Goal: Task Accomplishment & Management: Manage account settings

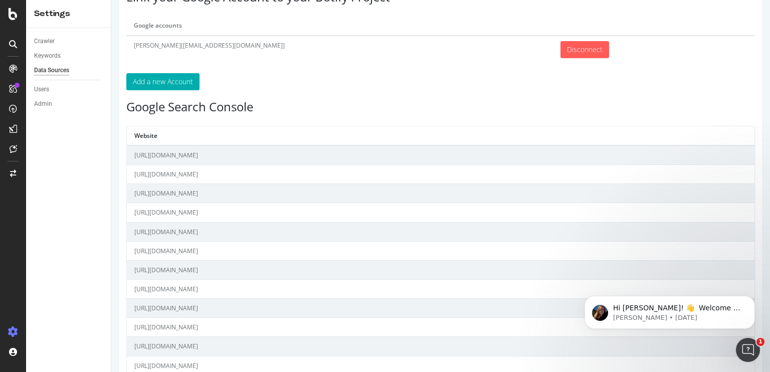
scroll to position [96, 0]
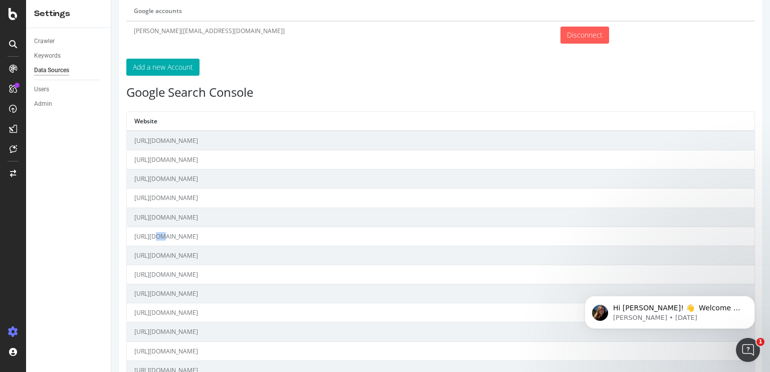
drag, startPoint x: 150, startPoint y: 235, endPoint x: 159, endPoint y: 234, distance: 9.0
click at [159, 234] on td "[URL][DOMAIN_NAME]" at bounding box center [441, 236] width 628 height 19
click at [229, 232] on td "[URL][DOMAIN_NAME]" at bounding box center [441, 236] width 628 height 19
drag, startPoint x: 226, startPoint y: 235, endPoint x: 134, endPoint y: 238, distance: 91.3
click at [134, 238] on td "[URL][DOMAIN_NAME]" at bounding box center [441, 236] width 628 height 19
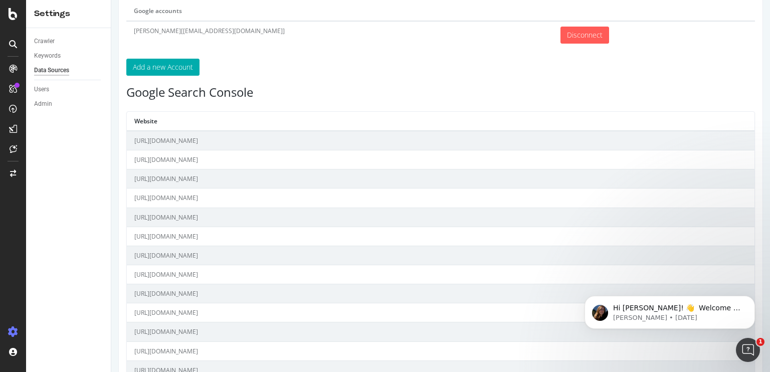
click at [156, 234] on td "[URL][DOMAIN_NAME]" at bounding box center [441, 236] width 628 height 19
drag, startPoint x: 153, startPoint y: 236, endPoint x: 159, endPoint y: 236, distance: 6.0
click at [159, 236] on td "[URL][DOMAIN_NAME]" at bounding box center [441, 236] width 628 height 19
click at [196, 234] on td "[URL][DOMAIN_NAME]" at bounding box center [441, 236] width 628 height 19
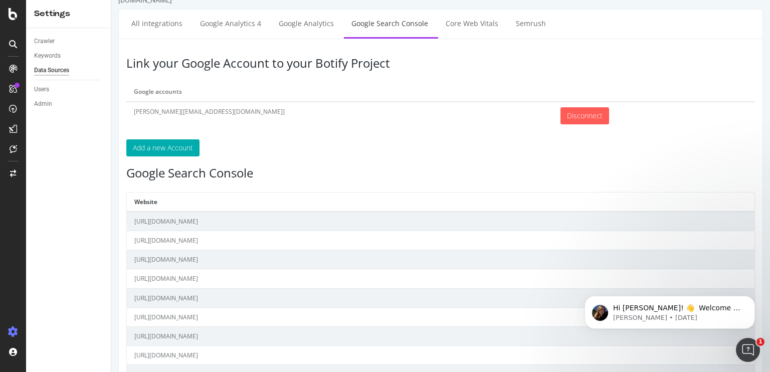
scroll to position [0, 0]
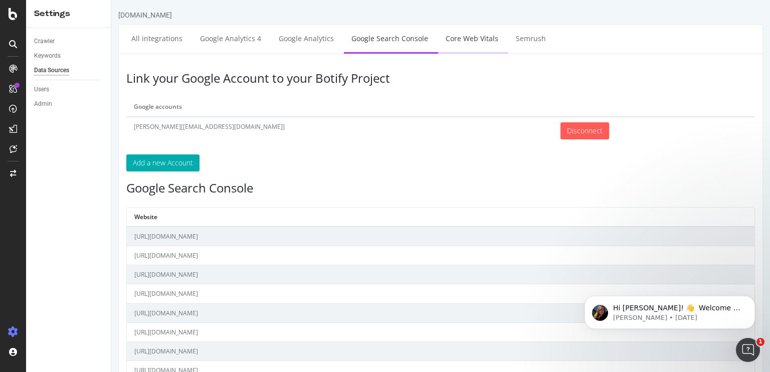
click at [482, 44] on link "Core Web Vitals" at bounding box center [472, 39] width 68 height 28
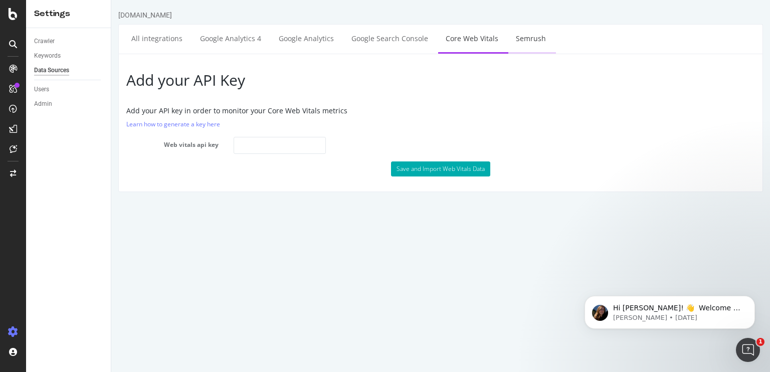
click at [525, 38] on link "Semrush" at bounding box center [530, 39] width 45 height 28
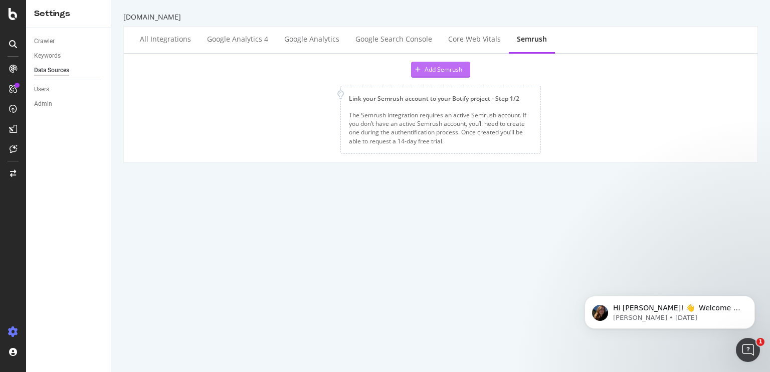
click at [427, 71] on div "Add Semrush" at bounding box center [444, 69] width 38 height 9
click at [355, 174] on div "dhgate.com All integrations Google Analytics 4 Google Analytics Google Search C…" at bounding box center [440, 186] width 659 height 372
click at [279, 43] on div "Google Analytics" at bounding box center [311, 40] width 71 height 28
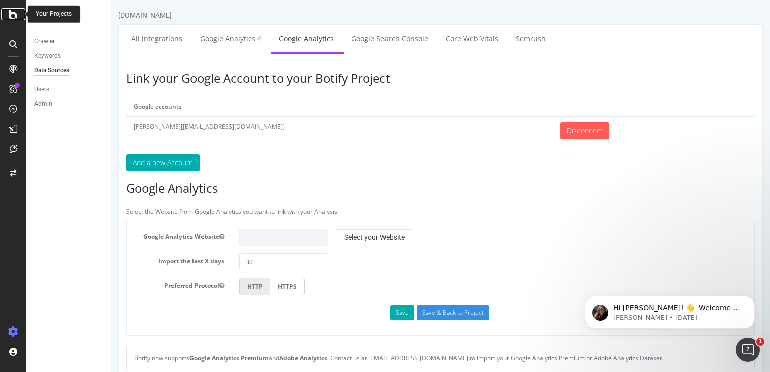
click at [14, 15] on icon at bounding box center [13, 14] width 9 height 12
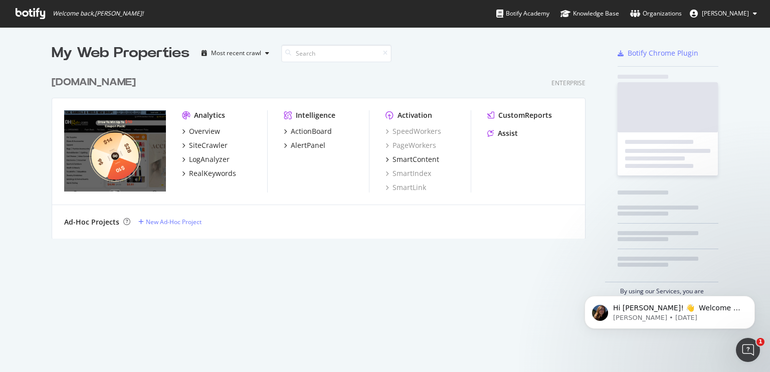
scroll to position [365, 755]
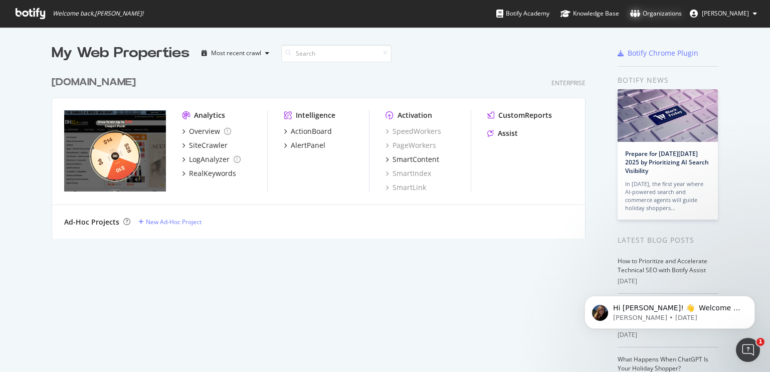
click at [675, 13] on div "Organizations" at bounding box center [656, 14] width 52 height 10
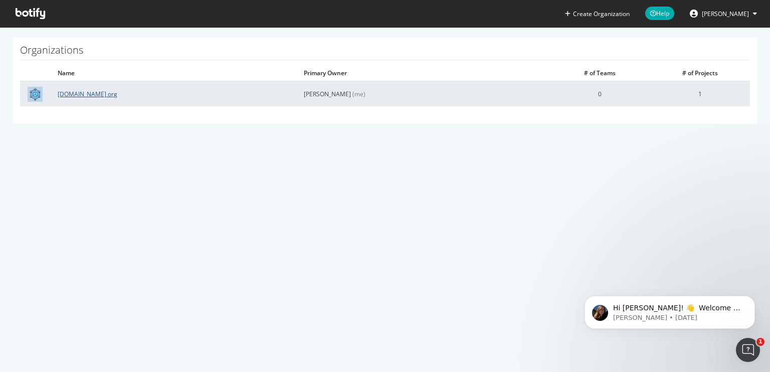
click at [74, 94] on link "DHgate.com org" at bounding box center [88, 94] width 60 height 9
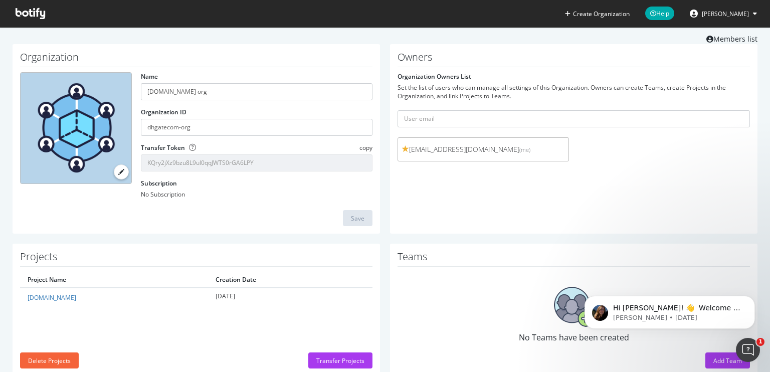
scroll to position [48, 0]
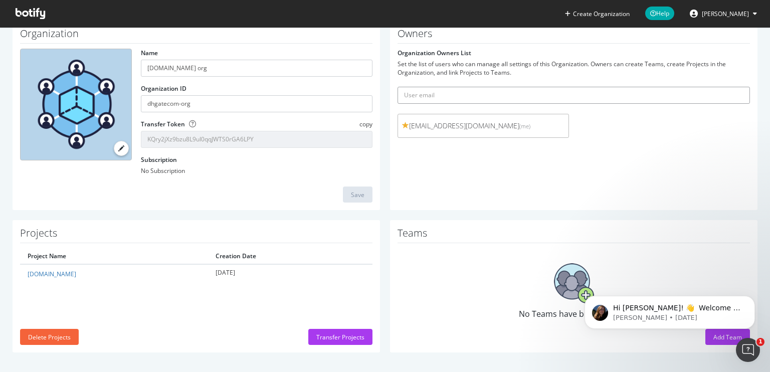
click at [431, 98] on input "text" at bounding box center [574, 95] width 352 height 17
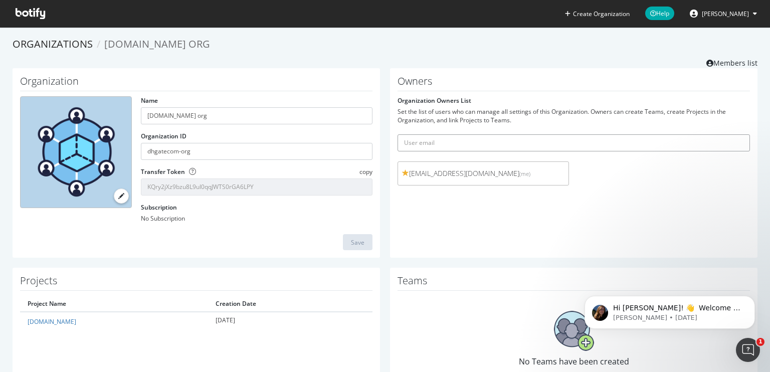
click at [421, 141] on input "text" at bounding box center [574, 142] width 352 height 17
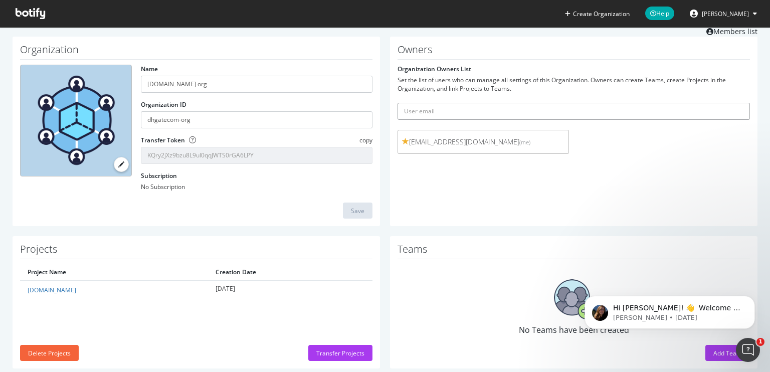
scroll to position [48, 0]
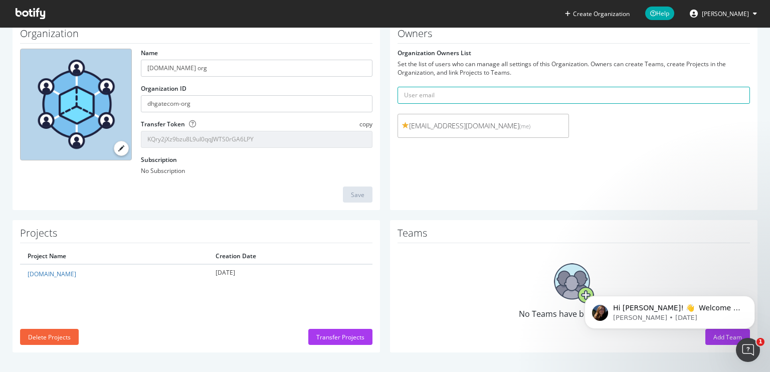
click at [707, 337] on body "Hi Hazel! 👋 Welcome to Botify chat support! Have a question? Reply to this mess…" at bounding box center [670, 310] width 193 height 62
drag, startPoint x: 749, startPoint y: 350, endPoint x: 721, endPoint y: 263, distance: 90.9
click at [735, 336] on html at bounding box center [747, 348] width 24 height 24
click at [751, 303] on button "Dismiss notification" at bounding box center [752, 298] width 13 height 13
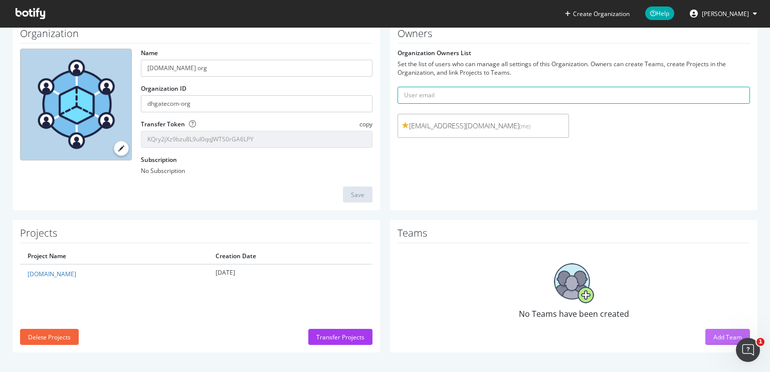
click at [714, 336] on div "Add Team" at bounding box center [727, 337] width 29 height 9
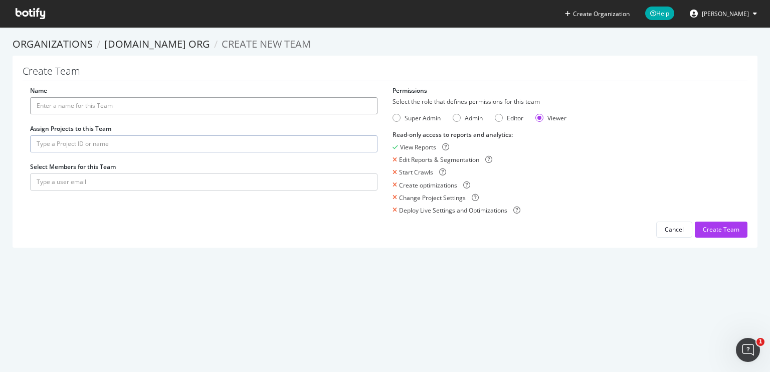
click at [119, 106] on input "Name" at bounding box center [203, 105] width 347 height 17
type input "Dhgate"
click at [179, 138] on input "text" at bounding box center [203, 143] width 347 height 17
click at [166, 208] on div "Name Dhgate Assign Projects to this Team dhgate.com Enterprise Select Members f…" at bounding box center [385, 161] width 725 height 151
click at [456, 116] on div "Admin" at bounding box center [457, 118] width 8 height 8
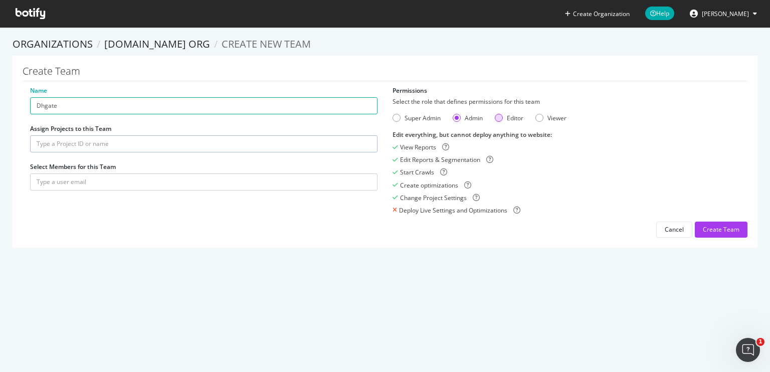
click at [495, 119] on div "Editor" at bounding box center [499, 118] width 8 height 8
click at [60, 185] on input "text" at bounding box center [203, 181] width 347 height 17
click at [61, 183] on input "text" at bounding box center [203, 181] width 347 height 17
click at [91, 183] on input "text" at bounding box center [203, 181] width 347 height 17
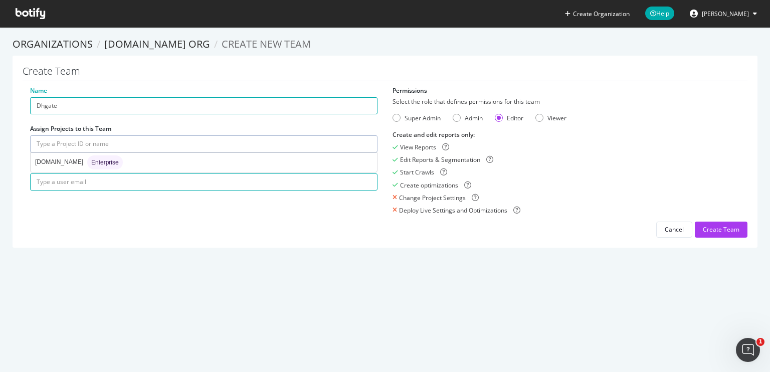
click at [124, 144] on input "text" at bounding box center [203, 143] width 347 height 17
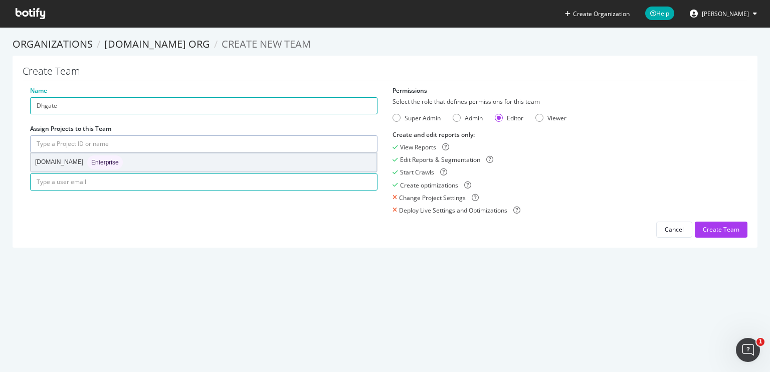
click at [110, 162] on div "[DOMAIN_NAME] Enterprise" at bounding box center [203, 162] width 345 height 18
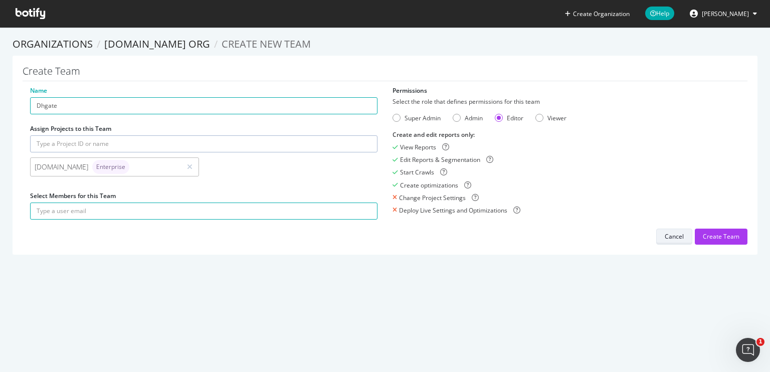
click at [665, 235] on div "Cancel" at bounding box center [674, 236] width 19 height 9
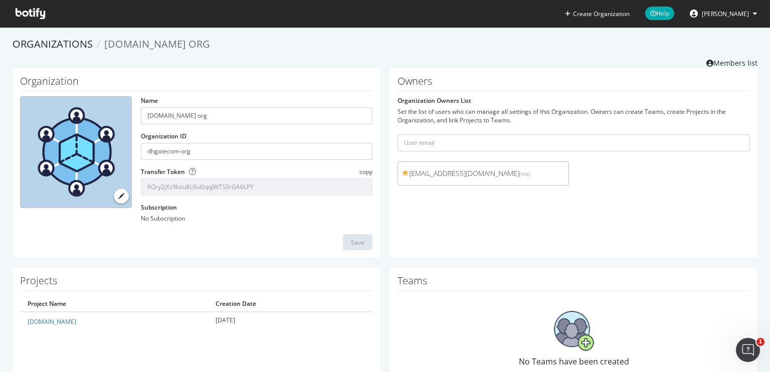
click at [34, 11] on icon at bounding box center [31, 13] width 30 height 11
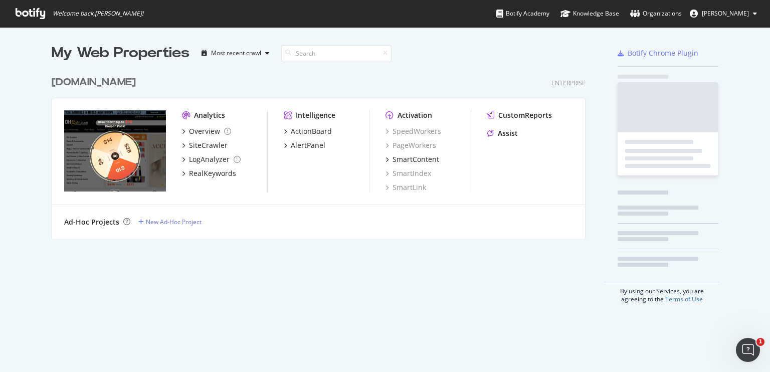
scroll to position [167, 534]
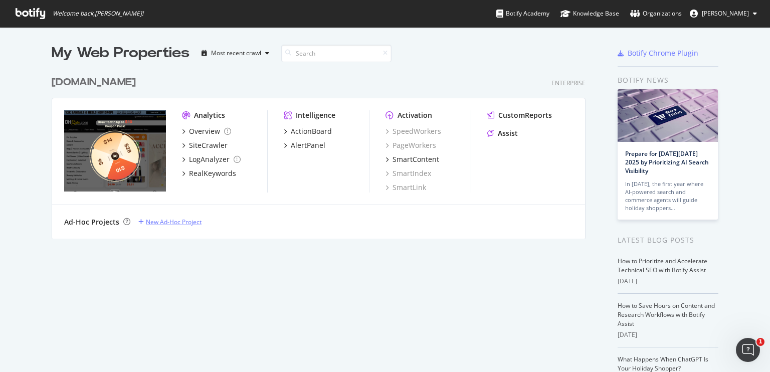
click at [148, 222] on div "New Ad-Hoc Project" at bounding box center [174, 222] width 56 height 9
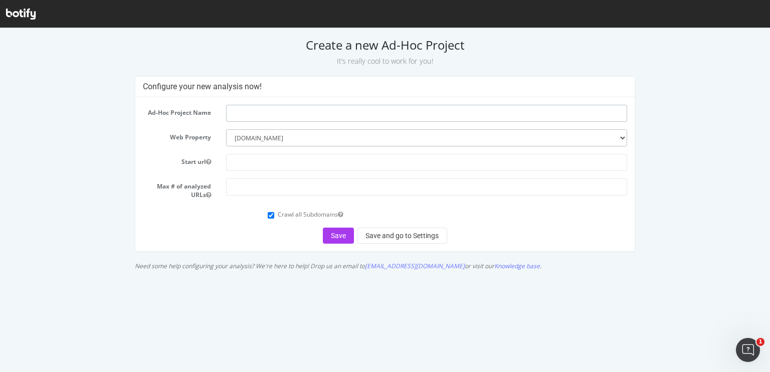
click at [308, 112] on input "text" at bounding box center [427, 113] width 402 height 17
click at [287, 135] on select "--------- [DOMAIN_NAME]" at bounding box center [427, 137] width 402 height 17
click at [282, 137] on select "--------- [DOMAIN_NAME]" at bounding box center [427, 137] width 402 height 17
click at [220, 226] on form "Ad-Hoc Project Name Web Property --------- [DOMAIN_NAME] Start url Max # of ana…" at bounding box center [385, 174] width 485 height 139
click at [24, 18] on icon at bounding box center [21, 14] width 30 height 11
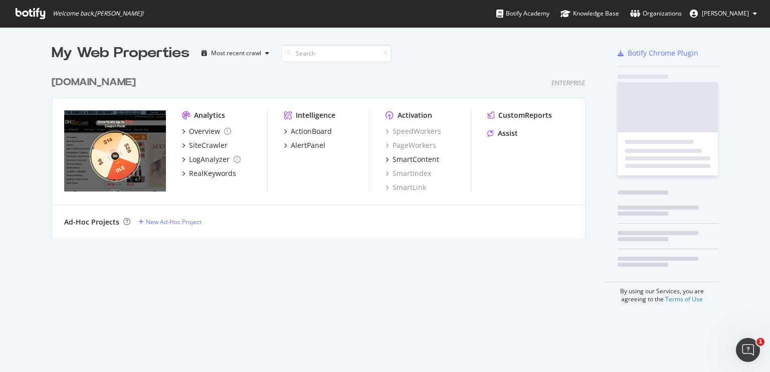
scroll to position [167, 534]
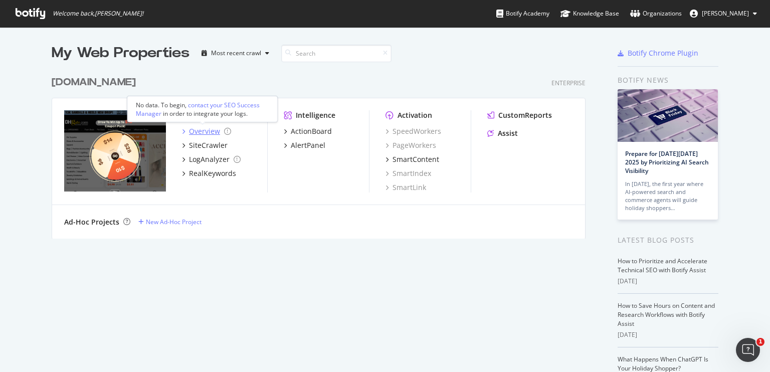
click at [182, 130] on icon "grid" at bounding box center [183, 131] width 3 height 5
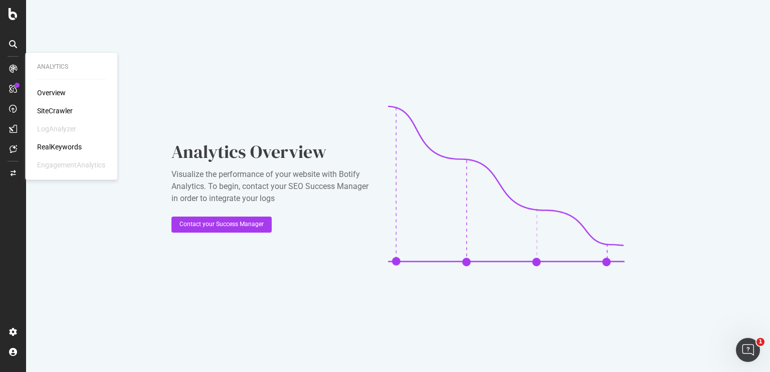
click at [52, 95] on div "Overview" at bounding box center [51, 93] width 29 height 10
click at [44, 110] on div "SiteCrawler" at bounding box center [55, 111] width 36 height 10
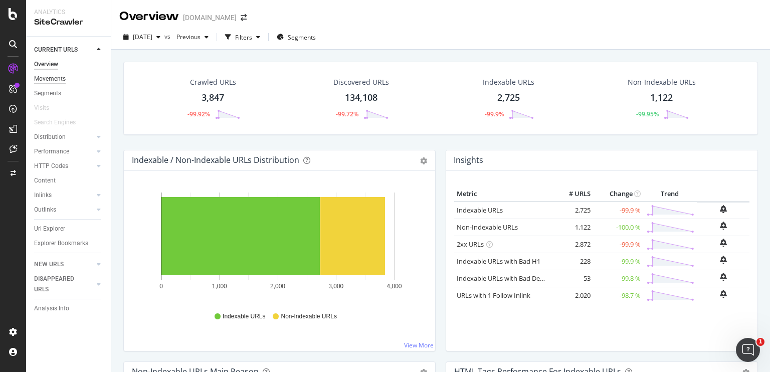
click at [59, 78] on div "Movements" at bounding box center [50, 79] width 32 height 11
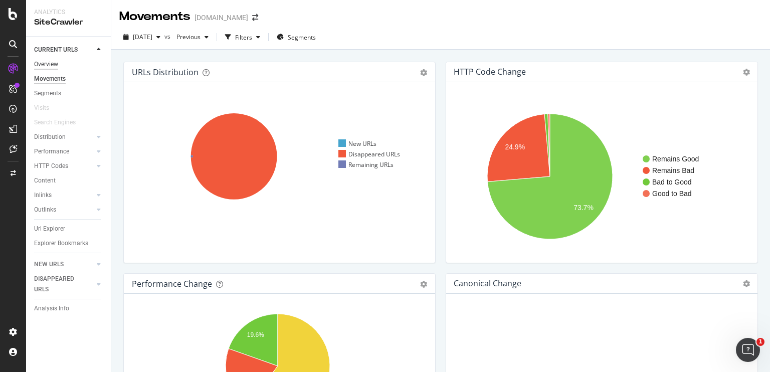
click at [50, 66] on div "Overview" at bounding box center [46, 64] width 24 height 11
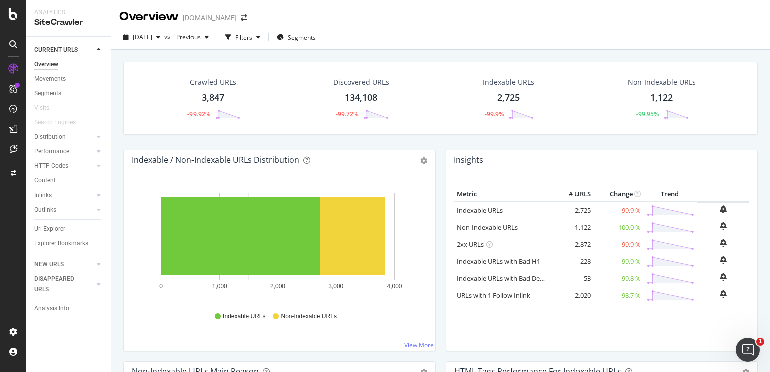
click at [110, 187] on div "Content" at bounding box center [72, 180] width 77 height 15
click at [121, 146] on div "Crawled URLs 3,847 -99.92% Discovered URLs 134,108 -99.72% Indexable URLs 2,725…" at bounding box center [440, 106] width 645 height 88
click at [114, 194] on div "Crawled URLs 3,847 -99.92% Discovered URLs 134,108 -99.72% Indexable URLs 2,725…" at bounding box center [440, 236] width 659 height 372
click at [117, 166] on div "Crawled URLs 3,847 -99.92% Discovered URLs 134,108 -99.72% Indexable URLs 2,725…" at bounding box center [440, 236] width 659 height 372
click at [113, 181] on div "Crawled URLs 3,847 -99.92% Discovered URLs 134,108 -99.72% Indexable URLs 2,725…" at bounding box center [440, 236] width 659 height 372
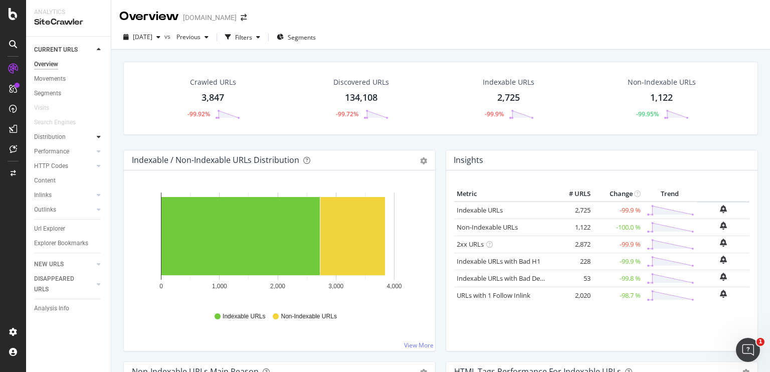
click at [99, 138] on icon at bounding box center [99, 137] width 4 height 6
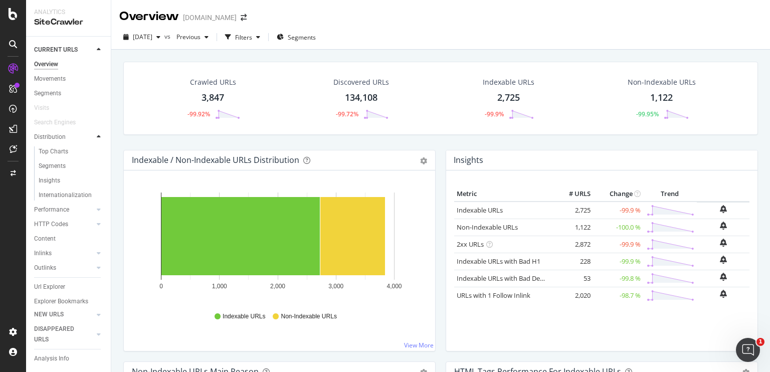
click at [94, 137] on div at bounding box center [99, 137] width 10 height 10
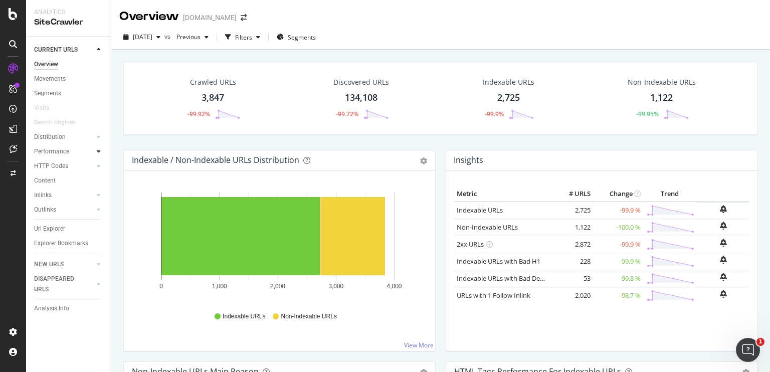
click at [99, 153] on icon at bounding box center [99, 151] width 4 height 6
click at [100, 166] on icon at bounding box center [99, 166] width 4 height 6
click at [98, 194] on icon at bounding box center [99, 195] width 4 height 6
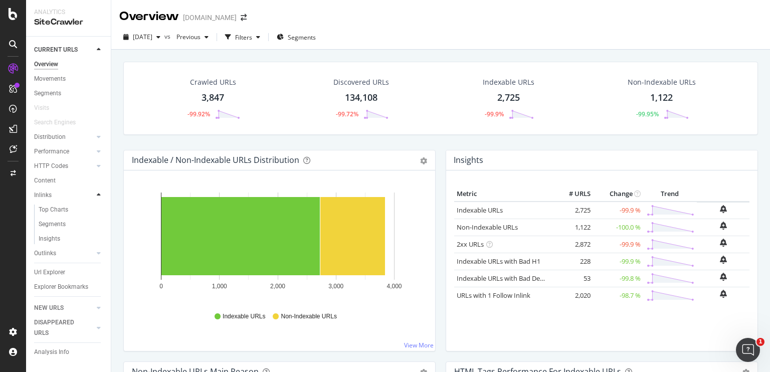
click at [99, 194] on icon at bounding box center [99, 195] width 4 height 6
click at [100, 166] on icon at bounding box center [99, 166] width 4 height 6
click at [101, 166] on div at bounding box center [99, 166] width 10 height 10
click at [116, 152] on div "Crawled URLs 3,847 -99.92% Discovered URLs 134,108 -99.72% Indexable URLs 2,725…" at bounding box center [440, 236] width 659 height 372
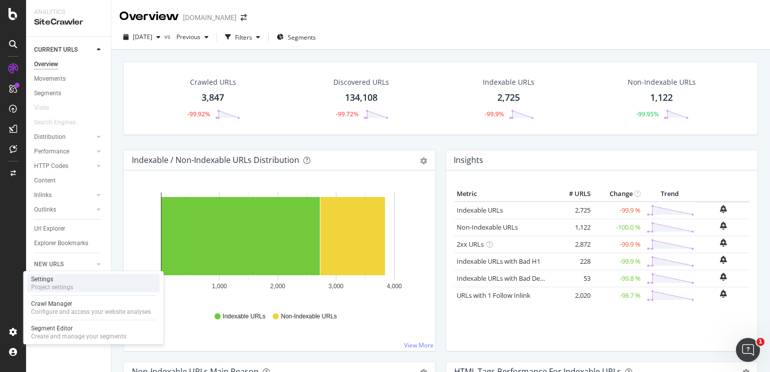
click at [53, 277] on div "Settings" at bounding box center [52, 279] width 42 height 8
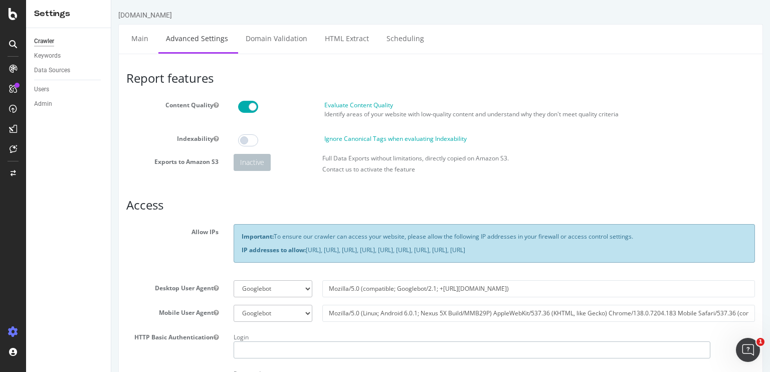
type input "hazel"
drag, startPoint x: 307, startPoint y: 250, endPoint x: 345, endPoint y: 250, distance: 38.1
click at [345, 250] on p "IP addresses to allow: 31.41.37.0/24, 44.206.2.192/26, 15.235.106.96/27, 52.6.2…" at bounding box center [494, 250] width 505 height 9
copy p "31.41.37.0/24"
click at [310, 201] on h3 "Access" at bounding box center [440, 205] width 629 height 13
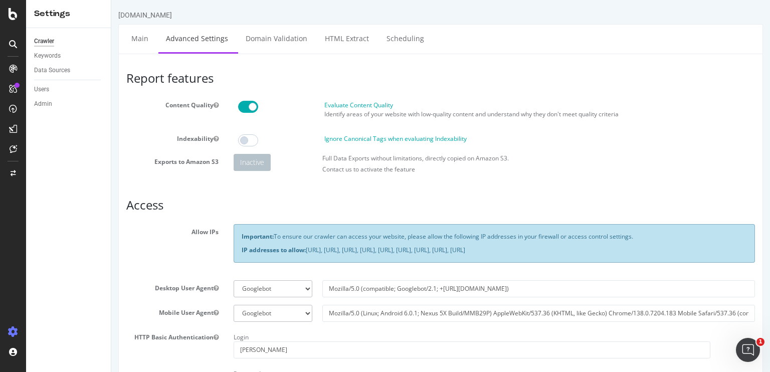
click at [309, 214] on article "Access Allow IPs Important: To ensure our crawler can access your website, plea…" at bounding box center [440, 319] width 629 height 241
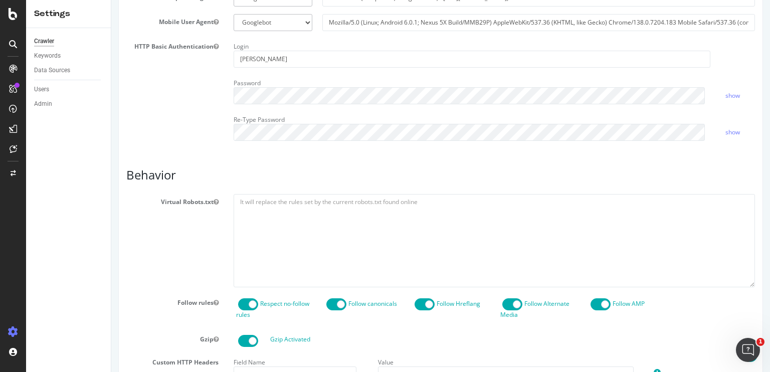
scroll to position [201, 0]
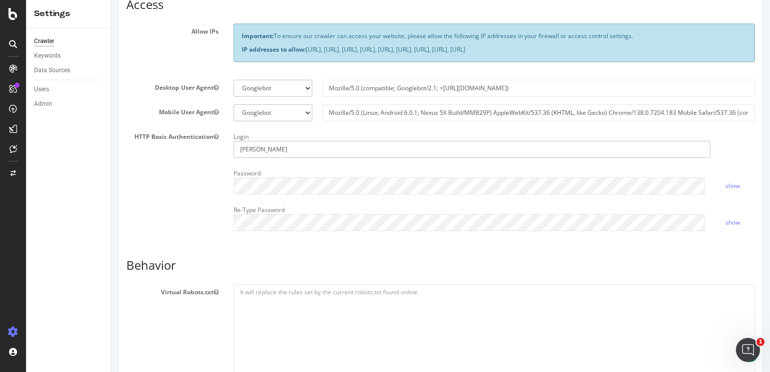
drag, startPoint x: 267, startPoint y: 144, endPoint x: 223, endPoint y: 145, distance: 44.1
click at [223, 145] on div "HTTP Basic Authentication Login hazel Password show Re-Type Password show" at bounding box center [441, 184] width 644 height 110
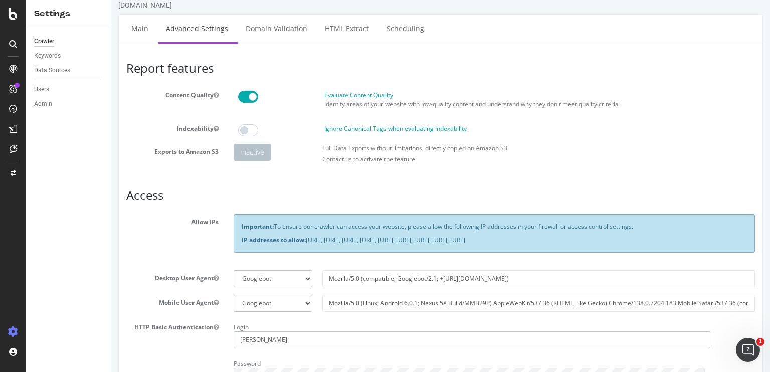
scroll to position [0, 0]
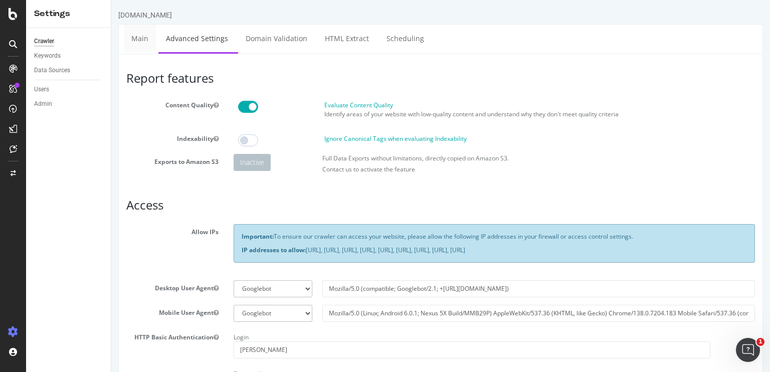
drag, startPoint x: 130, startPoint y: 41, endPoint x: 466, endPoint y: 46, distance: 336.0
click at [130, 41] on link "Main" at bounding box center [140, 39] width 32 height 28
click at [52, 69] on div "Data Sources" at bounding box center [52, 70] width 36 height 11
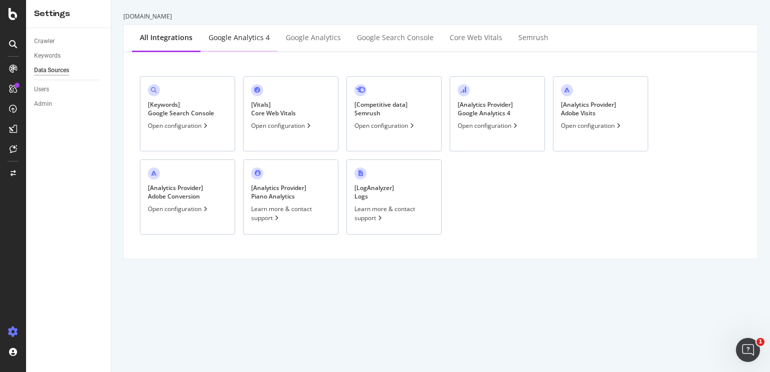
click at [244, 43] on div "Google Analytics 4" at bounding box center [239, 39] width 77 height 28
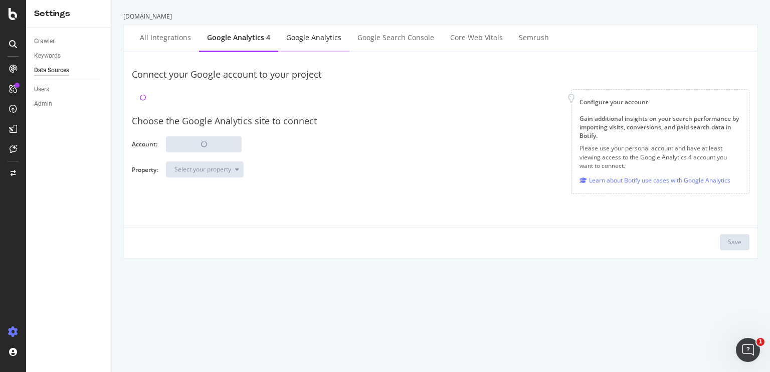
click at [323, 38] on div "Google Analytics" at bounding box center [313, 38] width 55 height 10
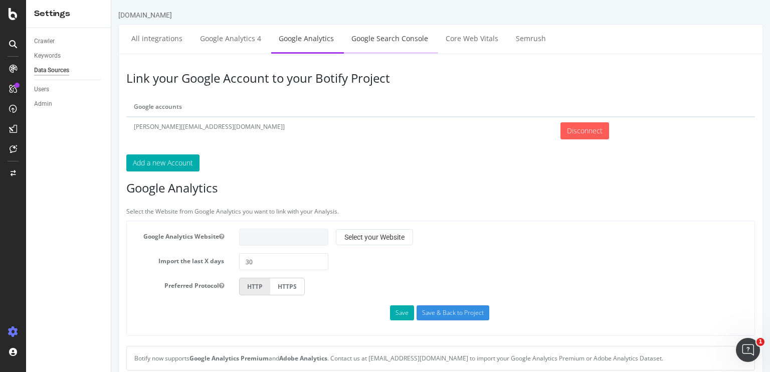
click at [386, 37] on link "Google Search Console" at bounding box center [390, 39] width 92 height 28
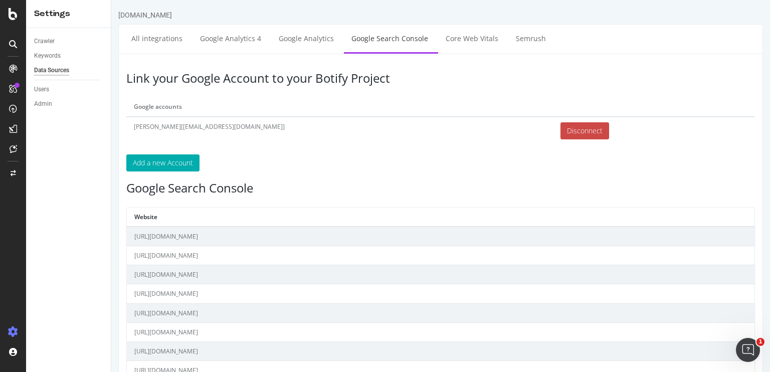
click at [561, 131] on input "Disconnect" at bounding box center [585, 130] width 49 height 17
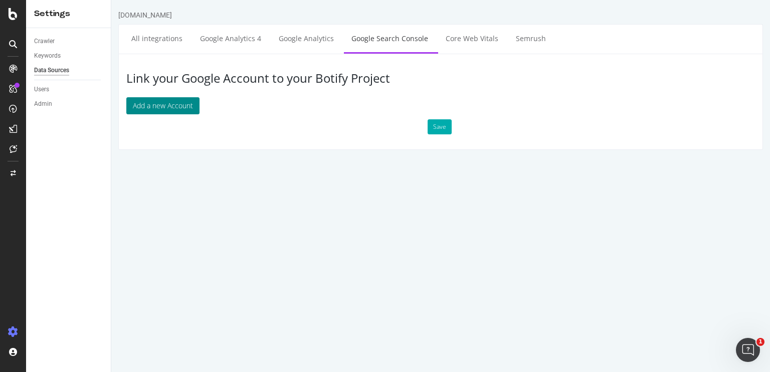
click at [181, 105] on button "Add a new Account" at bounding box center [162, 105] width 73 height 17
click at [265, 159] on html "dhgate.com All integrations Google Analytics 4 Google Analytics Google Search C…" at bounding box center [440, 80] width 659 height 160
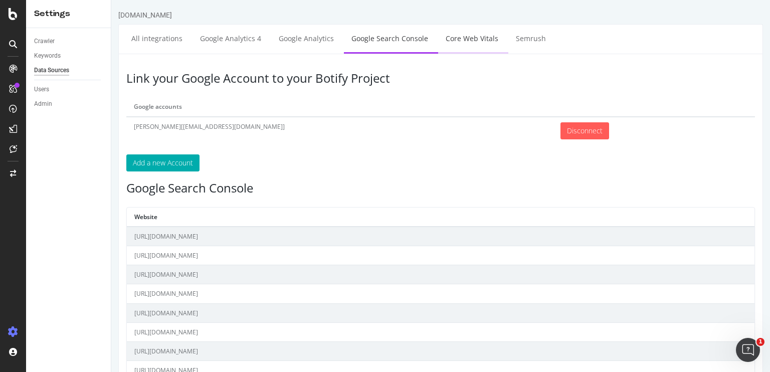
click at [463, 44] on link "Core Web Vitals" at bounding box center [472, 39] width 68 height 28
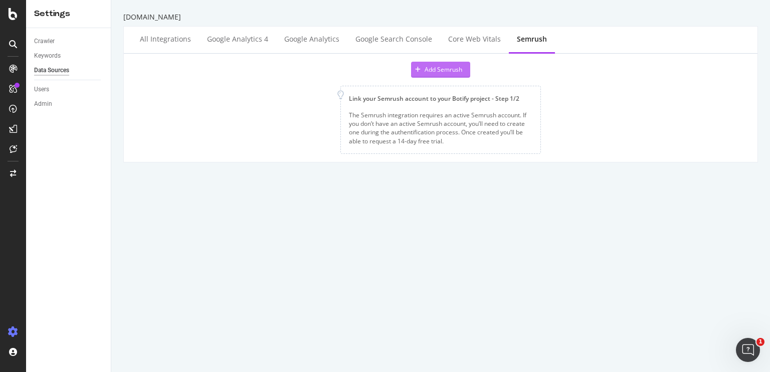
click at [428, 72] on div "Add Semrush" at bounding box center [444, 69] width 38 height 9
click at [317, 227] on div "[DOMAIN_NAME] All integrations Google Analytics 4 Google Analytics Google Searc…" at bounding box center [440, 186] width 659 height 372
click at [164, 44] on div "All integrations" at bounding box center [165, 39] width 51 height 10
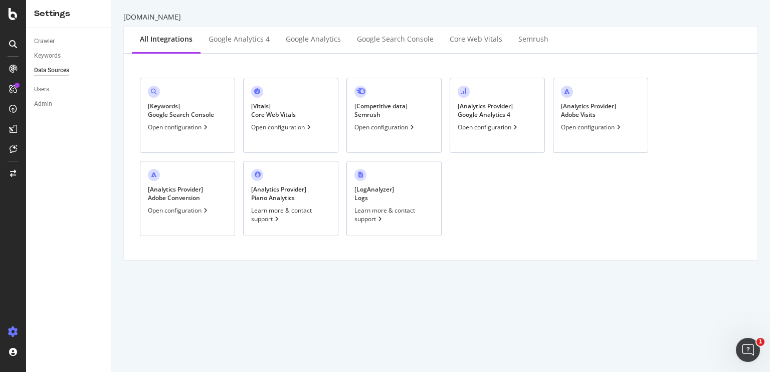
click at [205, 128] on icon at bounding box center [206, 127] width 4 height 6
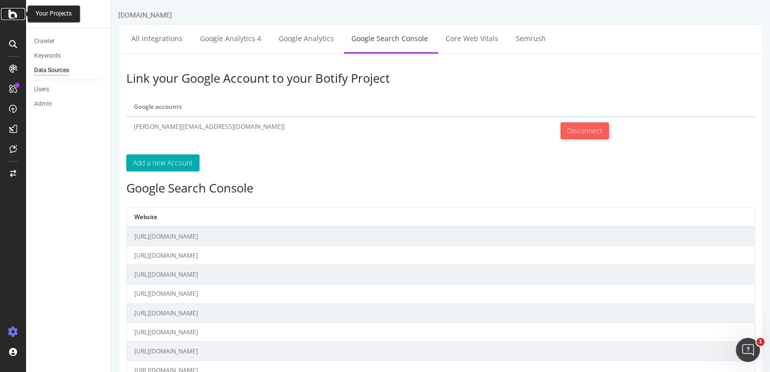
click at [12, 14] on icon at bounding box center [13, 14] width 9 height 12
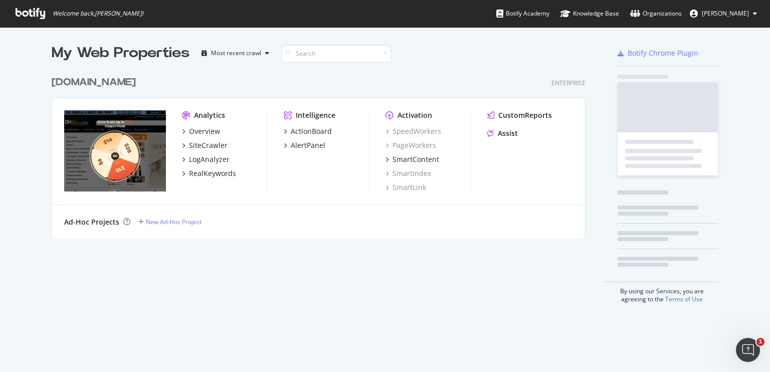
scroll to position [167, 534]
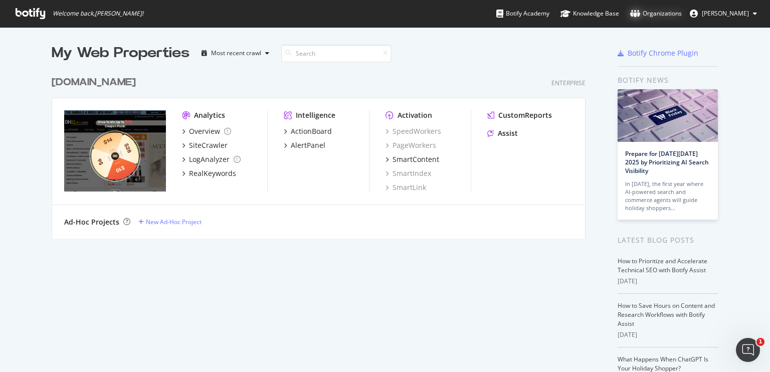
click at [671, 13] on div "Organizations" at bounding box center [656, 14] width 52 height 10
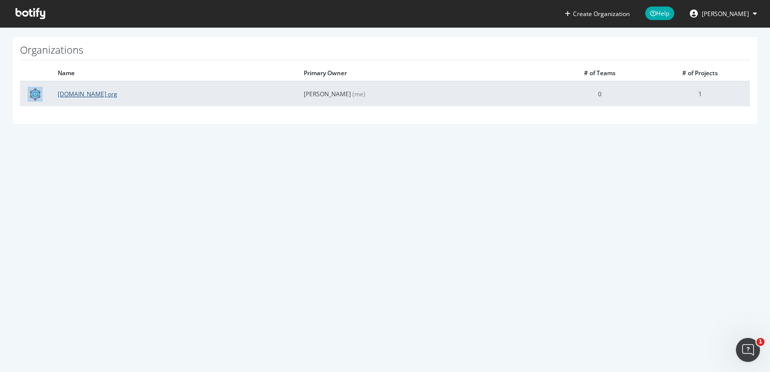
click at [82, 96] on link "[DOMAIN_NAME] org" at bounding box center [88, 94] width 60 height 9
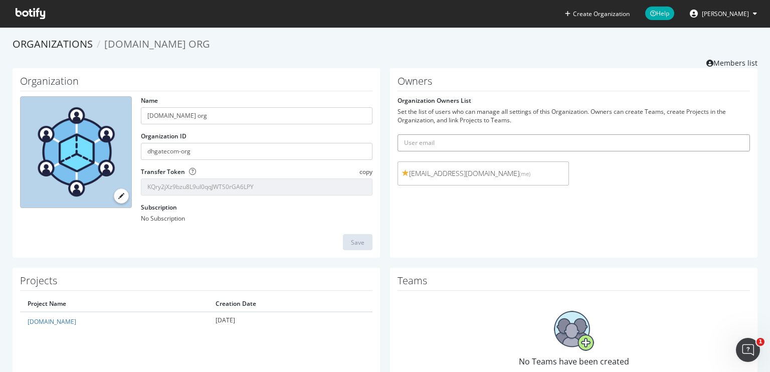
click at [452, 140] on input "text" at bounding box center [574, 142] width 352 height 17
click at [437, 145] on input "text" at bounding box center [574, 142] width 352 height 17
type input "t"
type input "唐"
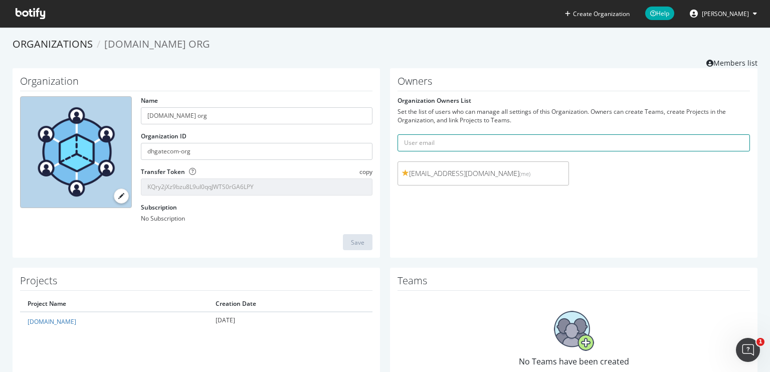
click at [433, 144] on input "text" at bounding box center [574, 142] width 352 height 17
paste input "[EMAIL_ADDRESS][DOMAIN_NAME]"
type input "[EMAIL_ADDRESS][DOMAIN_NAME]"
click at [739, 143] on icon "submit" at bounding box center [742, 143] width 7 height 6
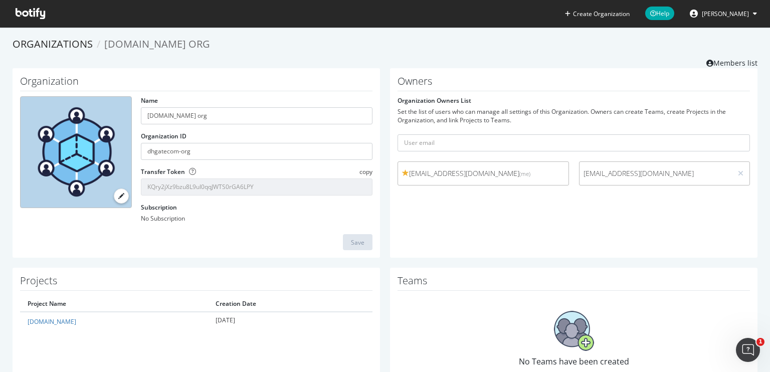
scroll to position [48, 0]
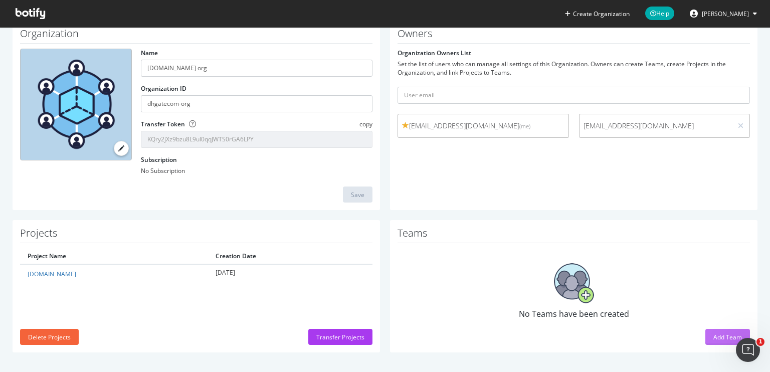
click at [713, 340] on div "Add Team" at bounding box center [727, 337] width 29 height 9
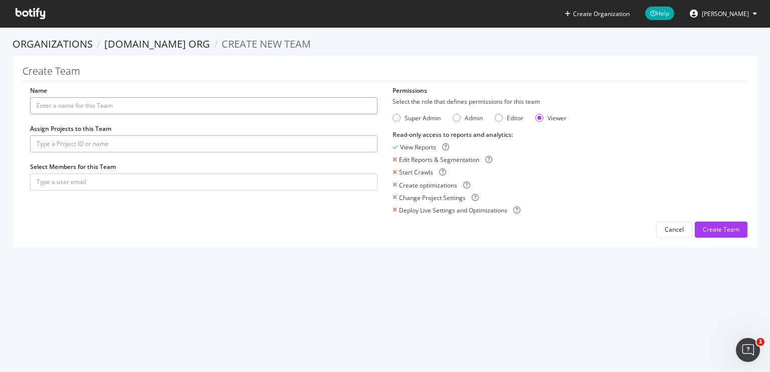
click at [80, 108] on input "Name" at bounding box center [203, 105] width 347 height 17
click at [62, 106] on input "Name" at bounding box center [203, 105] width 347 height 17
type input "DHgate SEO Team"
click at [455, 119] on div "Admin" at bounding box center [457, 118] width 8 height 8
click at [496, 119] on div "Editor" at bounding box center [499, 118] width 8 height 8
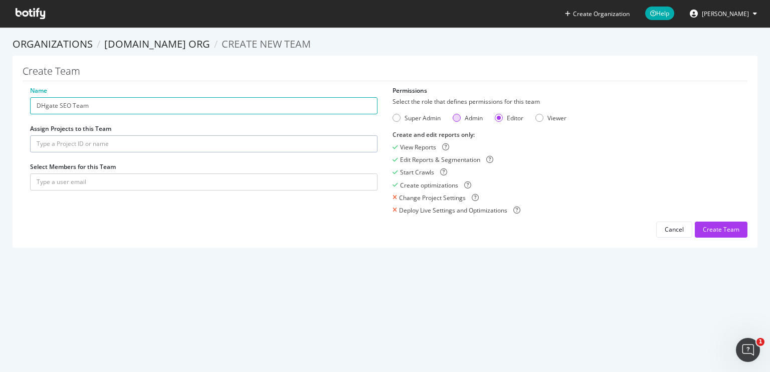
click at [453, 118] on div "Admin" at bounding box center [457, 118] width 8 height 8
drag, startPoint x: 397, startPoint y: 208, endPoint x: 505, endPoint y: 210, distance: 108.8
click at [505, 210] on div "Deploy Live Settings and Optimizations" at bounding box center [566, 210] width 347 height 9
copy div "Deploy Live Settings and Optimizations"
click at [427, 242] on div "Create Team Name DHgate SEO Team Assign Projects to this Team Select Members fo…" at bounding box center [385, 152] width 745 height 192
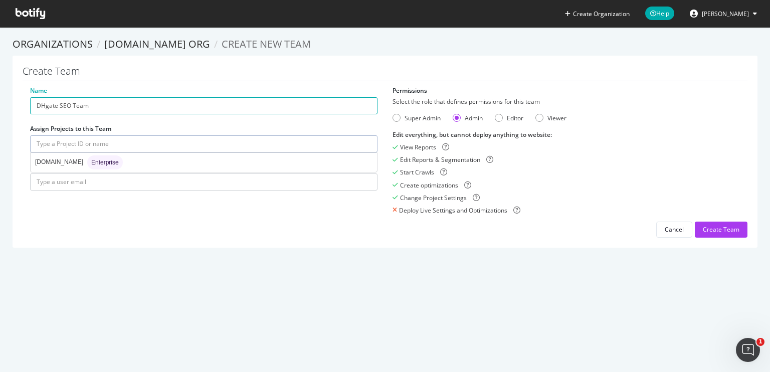
click at [169, 144] on input "text" at bounding box center [203, 143] width 347 height 17
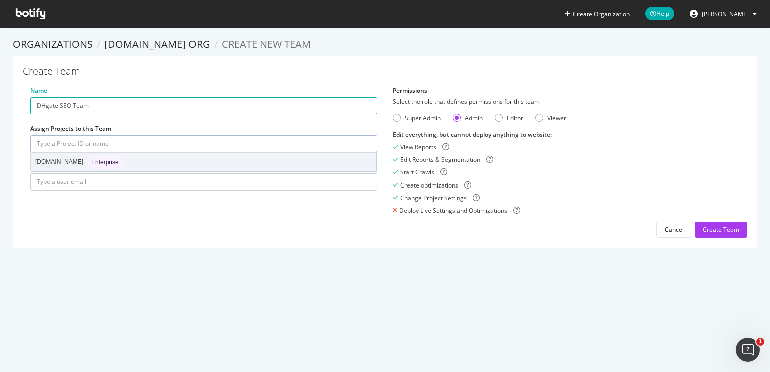
click at [56, 163] on div "[DOMAIN_NAME] Enterprise" at bounding box center [79, 162] width 88 height 14
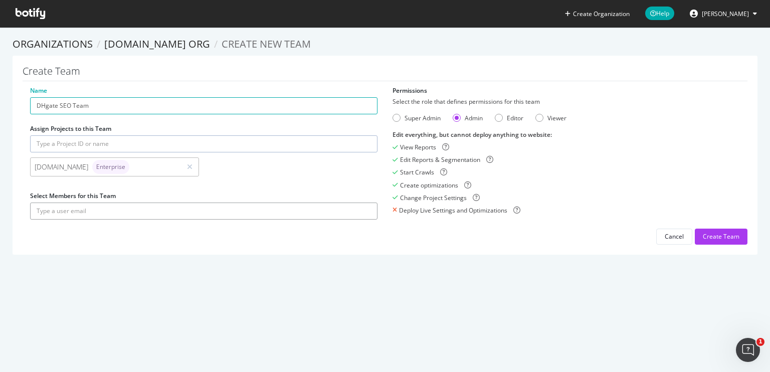
click at [63, 214] on input "text" at bounding box center [203, 211] width 347 height 17
drag, startPoint x: 685, startPoint y: 157, endPoint x: 252, endPoint y: 200, distance: 434.8
click at [684, 157] on div "Edit Reports & Segmentation" at bounding box center [566, 159] width 347 height 9
click at [108, 210] on input "text" at bounding box center [203, 211] width 347 height 17
paste input "[EMAIL_ADDRESS][DOMAIN_NAME]"
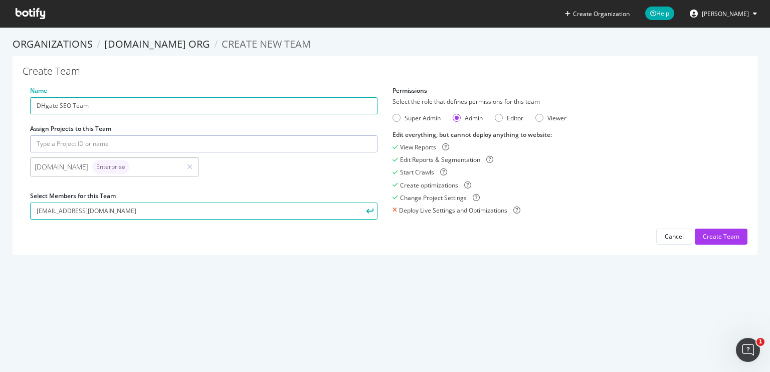
click at [681, 185] on div "Create optimizations" at bounding box center [566, 185] width 347 height 9
click at [131, 209] on input "[EMAIL_ADDRESS][DOMAIN_NAME]" at bounding box center [203, 211] width 347 height 17
paste input "[EMAIL_ADDRESS][DOMAIN_NAME]"
click at [109, 212] on input "[EMAIL_ADDRESS]@[DOMAIN_NAME]" at bounding box center [203, 211] width 347 height 17
click at [360, 203] on button "submit" at bounding box center [368, 211] width 17 height 17
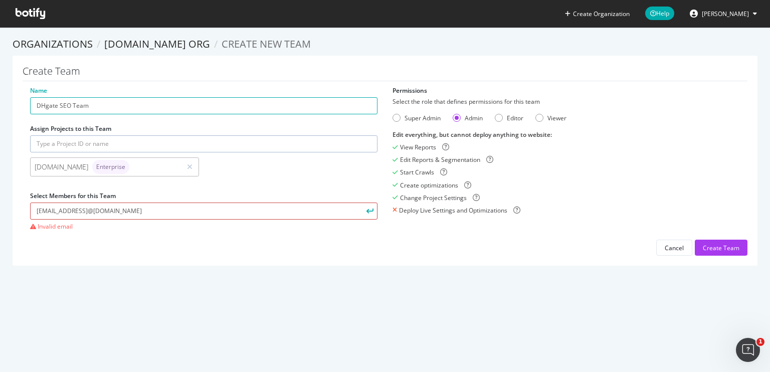
click at [109, 212] on input "[EMAIL_ADDRESS]@[DOMAIN_NAME]" at bounding box center [203, 211] width 347 height 17
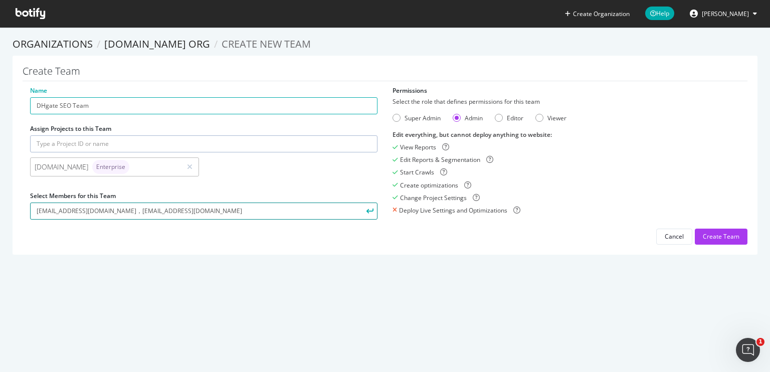
click at [206, 210] on input "[EMAIL_ADDRESS][DOMAIN_NAME]，[EMAIL_ADDRESS][DOMAIN_NAME]" at bounding box center [203, 211] width 347 height 17
paste input "[EMAIL_ADDRESS][DOMAIN_NAME]"
click at [658, 154] on div "Edit everything, but cannot deploy anything to website : View Reports Edit Repo…" at bounding box center [566, 172] width 347 height 84
click at [282, 208] on input "[EMAIL_ADDRESS][DOMAIN_NAME]，[EMAIL_ADDRESS][DOMAIN_NAME]，[PERSON_NAME][EMAIL_A…" at bounding box center [203, 211] width 347 height 17
paste input "[EMAIL_ADDRESS][DOMAIN_NAME]"
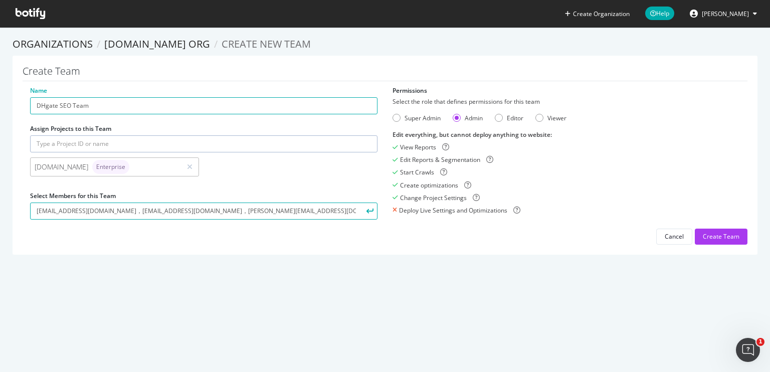
drag, startPoint x: 682, startPoint y: 176, endPoint x: 399, endPoint y: 182, distance: 282.8
click at [682, 176] on div "Start Crawls" at bounding box center [566, 172] width 347 height 9
click at [326, 208] on input "[EMAIL_ADDRESS][DOMAIN_NAME]，[EMAIL_ADDRESS][DOMAIN_NAME]，[PERSON_NAME][EMAIL_A…" at bounding box center [203, 211] width 347 height 17
paste input "[EMAIL_ADDRESS][DOMAIN_NAME]"
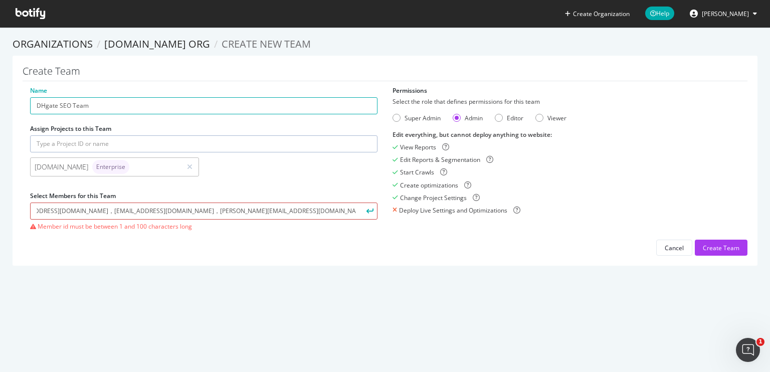
drag, startPoint x: 81, startPoint y: 214, endPoint x: 87, endPoint y: 213, distance: 6.1
click at [87, 213] on input "[EMAIL_ADDRESS][DOMAIN_NAME]，[EMAIL_ADDRESS][DOMAIN_NAME]，[PERSON_NAME][EMAIL_A…" at bounding box center [203, 211] width 347 height 17
type input "[EMAIL_ADDRESS][DOMAIN_NAME],[EMAIL_ADDRESS][DOMAIN_NAME],[EMAIL_ADDRESS][DOMAI…"
click at [367, 212] on icon "submit" at bounding box center [370, 211] width 7 height 6
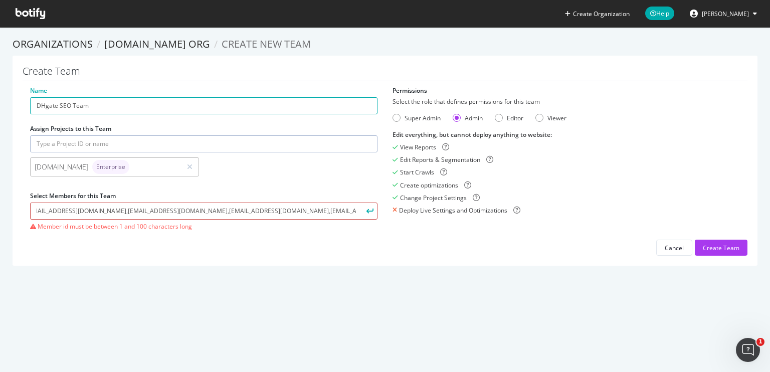
drag, startPoint x: 216, startPoint y: 213, endPoint x: 373, endPoint y: 216, distance: 157.0
click at [373, 216] on div "[EMAIL_ADDRESS][DOMAIN_NAME],[EMAIL_ADDRESS][DOMAIN_NAME],[PERSON_NAME][EMAIL_A…" at bounding box center [203, 217] width 347 height 28
drag, startPoint x: 187, startPoint y: 212, endPoint x: 180, endPoint y: 213, distance: 6.6
click at [187, 212] on input "[EMAIL_ADDRESS][DOMAIN_NAME],[EMAIL_ADDRESS][DOMAIN_NAME],[EMAIL_ADDRESS][DOMAI…" at bounding box center [203, 211] width 347 height 17
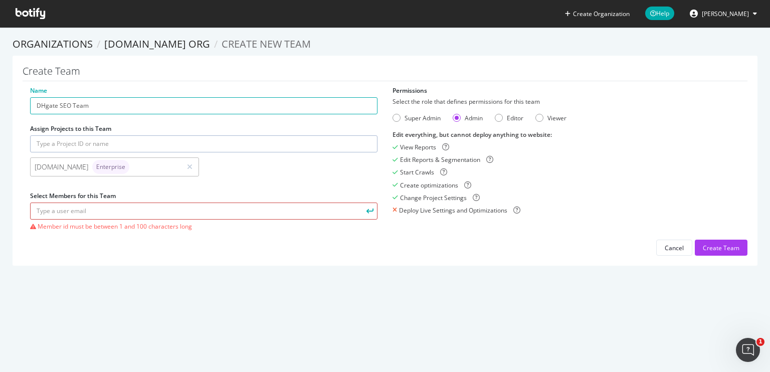
scroll to position [0, 0]
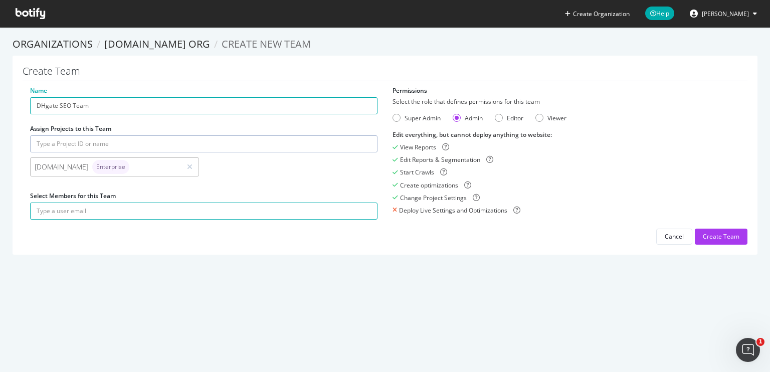
click at [128, 245] on div "Create Team Name DHgate SEO Team Assign Projects to this Team [DOMAIN_NAME] Ent…" at bounding box center [385, 155] width 745 height 199
click at [73, 213] on input "text" at bounding box center [203, 211] width 347 height 17
paste input "[EMAIL_ADDRESS][DOMAIN_NAME],[EMAIL_ADDRESS][DOMAIN_NAME],[EMAIL_ADDRESS][DOMAI…"
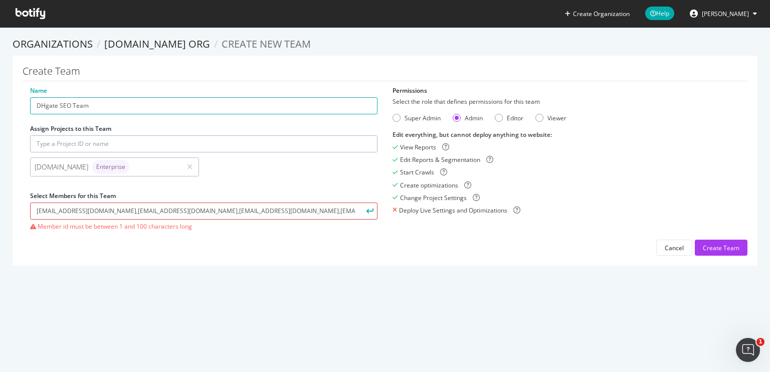
scroll to position [0, 10]
drag, startPoint x: 99, startPoint y: 214, endPoint x: 421, endPoint y: 219, distance: 321.9
click at [423, 218] on div "Name DHgate SEO Team Assign Projects to this Team [DOMAIN_NAME] Enterprise Sele…" at bounding box center [385, 171] width 725 height 170
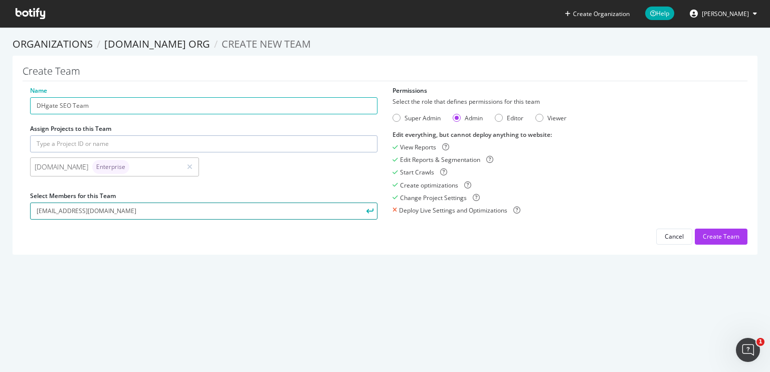
scroll to position [0, 0]
click at [367, 210] on icon "submit" at bounding box center [370, 211] width 7 height 6
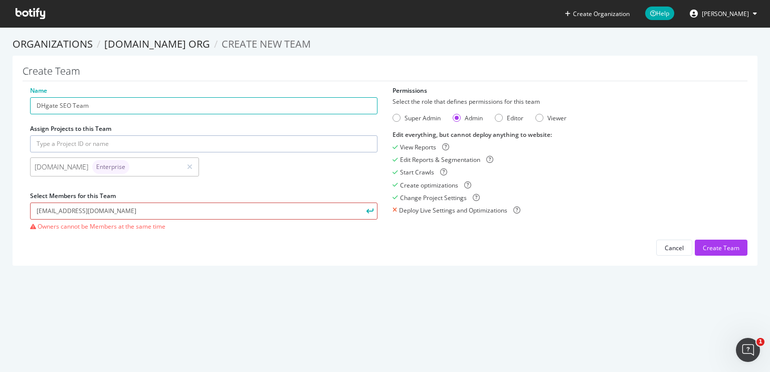
click at [160, 216] on input "[EMAIL_ADDRESS][DOMAIN_NAME]" at bounding box center [203, 211] width 347 height 17
drag, startPoint x: 102, startPoint y: 213, endPoint x: 18, endPoint y: 211, distance: 84.3
click at [12, 206] on section "Organizations [DOMAIN_NAME] org Create new Team Create Team Name DHgate SEO Tea…" at bounding box center [385, 156] width 770 height 259
paste input ",[EMAIL_ADDRESS][DOMAIN_NAME],[EMAIL_ADDRESS][DOMAIN_NAME],[EMAIL_ADDRESS][DOMA…"
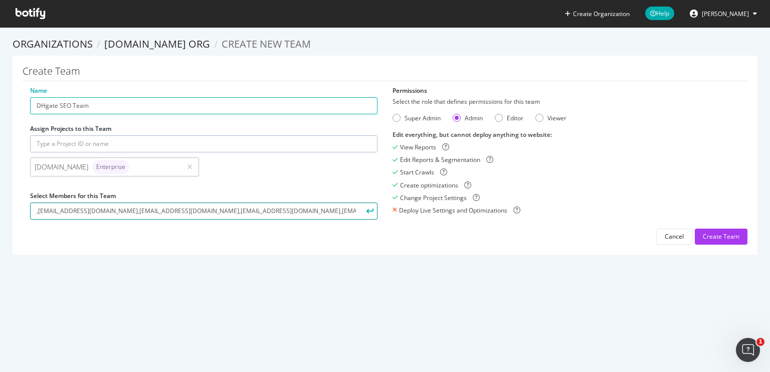
click at [38, 210] on input ",[EMAIL_ADDRESS][DOMAIN_NAME],[EMAIL_ADDRESS][DOMAIN_NAME],[EMAIL_ADDRESS][DOMA…" at bounding box center [203, 211] width 347 height 17
type input "[EMAIL_ADDRESS][DOMAIN_NAME],[EMAIL_ADDRESS][DOMAIN_NAME],[EMAIL_ADDRESS][DOMAI…"
click at [367, 211] on icon "submit" at bounding box center [370, 211] width 7 height 6
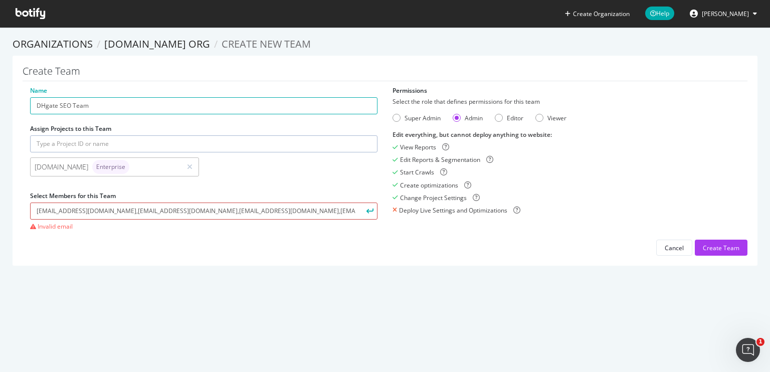
drag, startPoint x: 299, startPoint y: 210, endPoint x: 30, endPoint y: 202, distance: 268.8
click at [0, 195] on section "Organizations [DOMAIN_NAME] org Create new Team Create Team Name DHgate SEO Tea…" at bounding box center [385, 156] width 770 height 259
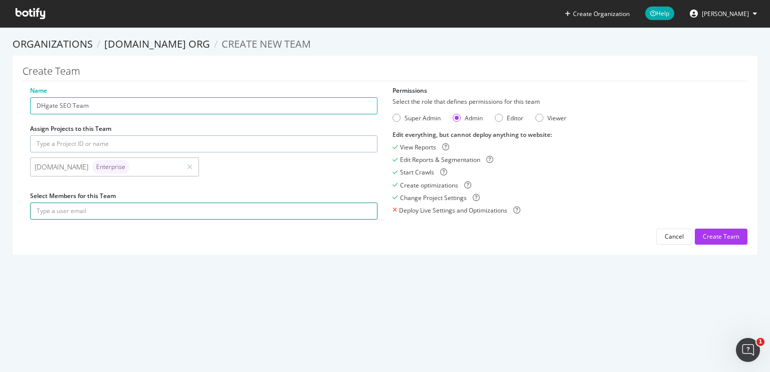
click at [99, 213] on input "text" at bounding box center [203, 211] width 347 height 17
paste input "[EMAIL_ADDRESS][DOMAIN_NAME],[EMAIL_ADDRESS][DOMAIN_NAME],[EMAIL_ADDRESS][DOMAI…"
type input "[EMAIL_ADDRESS][DOMAIN_NAME],[EMAIL_ADDRESS][DOMAIN_NAME],[EMAIL_ADDRESS][DOMAI…"
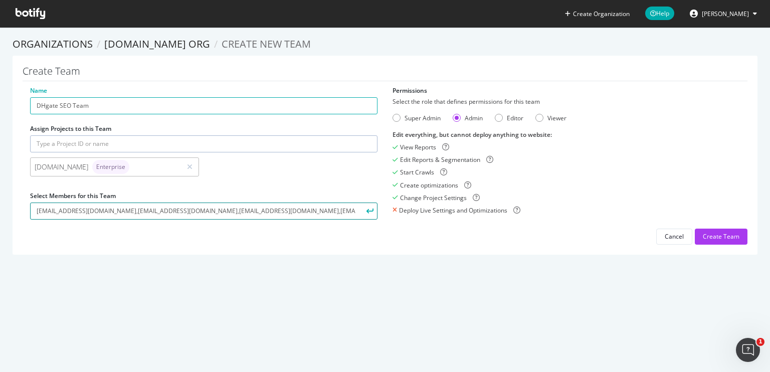
drag, startPoint x: 287, startPoint y: 211, endPoint x: 0, endPoint y: 210, distance: 287.3
click at [0, 210] on section "Organizations [DOMAIN_NAME] org Create new Team Create Team Name DHgate SEO Tea…" at bounding box center [385, 151] width 770 height 248
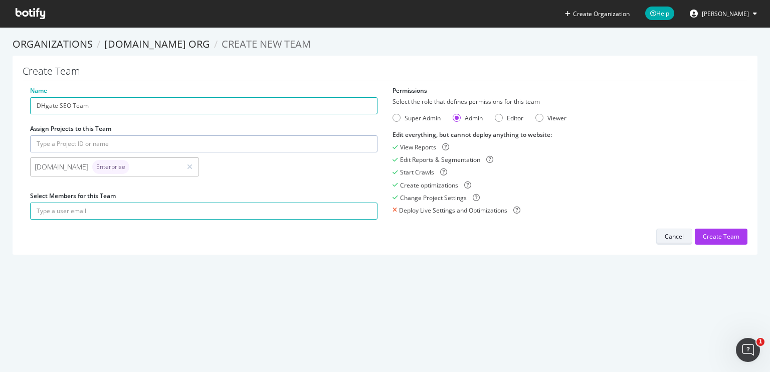
click at [667, 236] on div "Cancel" at bounding box center [674, 236] width 19 height 9
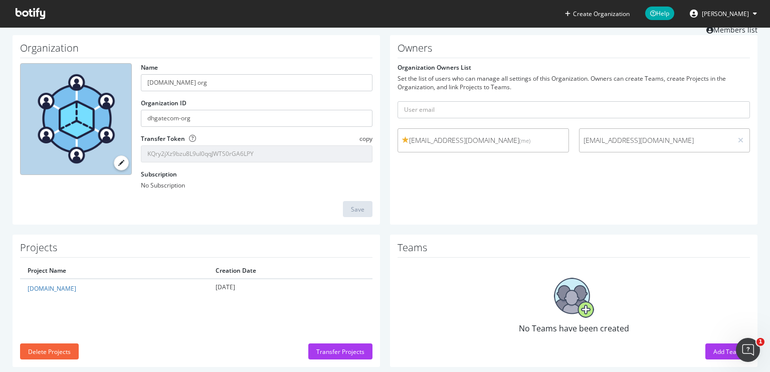
scroll to position [48, 0]
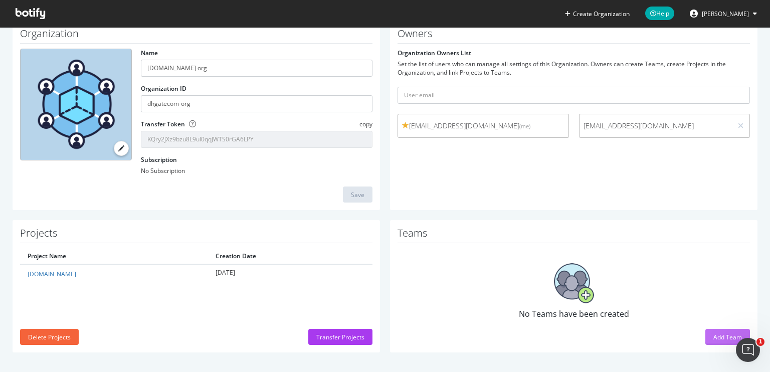
click at [713, 335] on div "Add Team" at bounding box center [727, 337] width 29 height 9
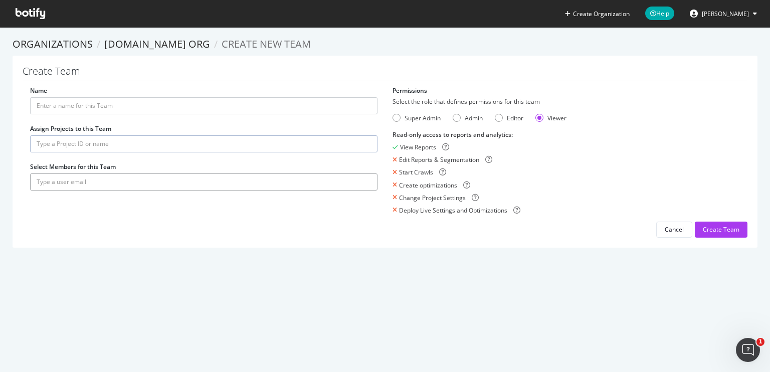
click at [82, 180] on input "text" at bounding box center [203, 181] width 347 height 17
paste input "[EMAIL_ADDRESS][DOMAIN_NAME],[EMAIL_ADDRESS][DOMAIN_NAME],[EMAIL_ADDRESS][DOMAI…"
type input "[EMAIL_ADDRESS][DOMAIN_NAME],[EMAIL_ADDRESS][DOMAIN_NAME],[EMAIL_ADDRESS][DOMAI…"
click at [367, 182] on icon "submit" at bounding box center [370, 182] width 7 height 6
click at [63, 107] on input "Name" at bounding box center [203, 105] width 347 height 17
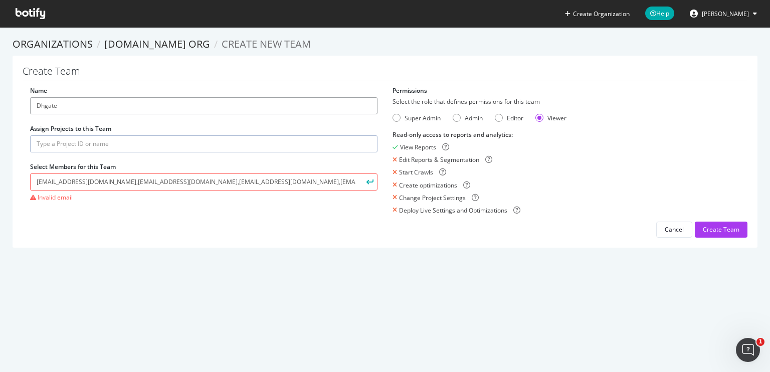
click at [71, 106] on input "Dhgate" at bounding box center [203, 105] width 347 height 17
type input "Dhgate SEO Team"
click at [77, 148] on input "text" at bounding box center [203, 143] width 347 height 17
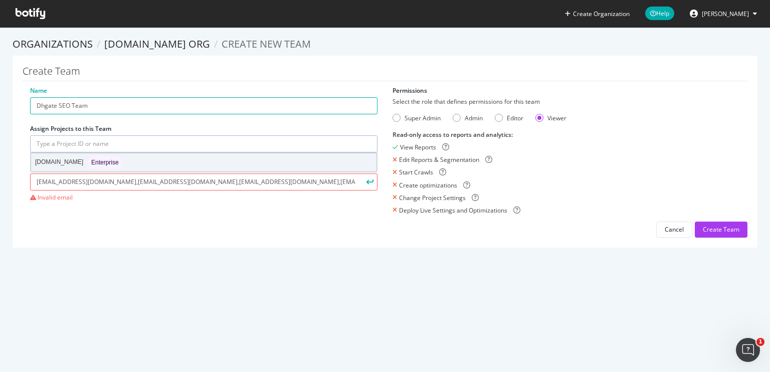
click at [48, 161] on div "[DOMAIN_NAME] Enterprise" at bounding box center [79, 162] width 88 height 14
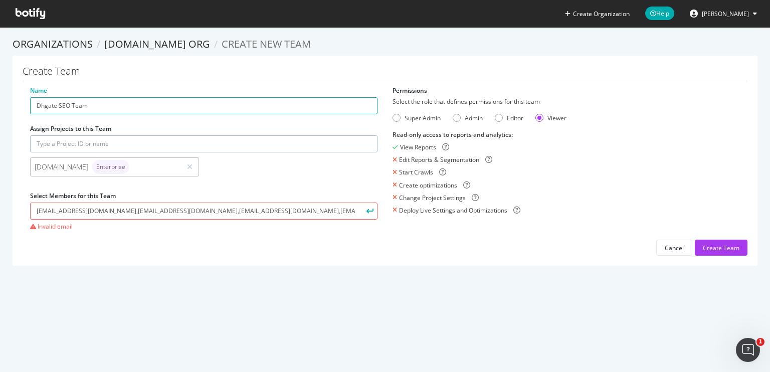
click at [57, 283] on section "Organizations [DOMAIN_NAME] org Create new Team Create Team Name Dhgate SEO Tea…" at bounding box center [385, 156] width 770 height 259
